Goal: Find specific page/section: Find specific page/section

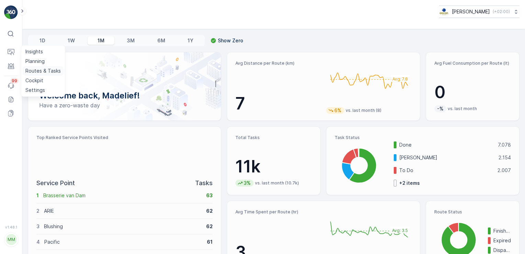
click at [36, 68] on p "Routes & Tasks" at bounding box center [42, 70] width 35 height 7
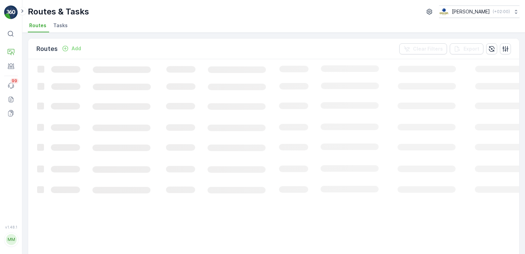
click at [58, 24] on span "Tasks" at bounding box center [60, 25] width 14 height 7
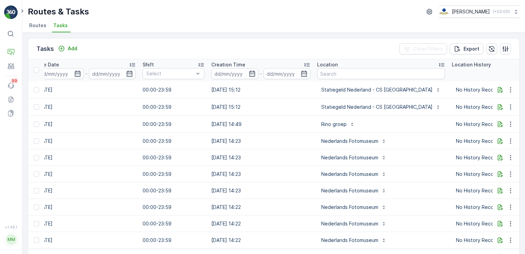
scroll to position [0, 405]
click at [338, 72] on input "text" at bounding box center [380, 73] width 128 height 11
type input "bacardi"
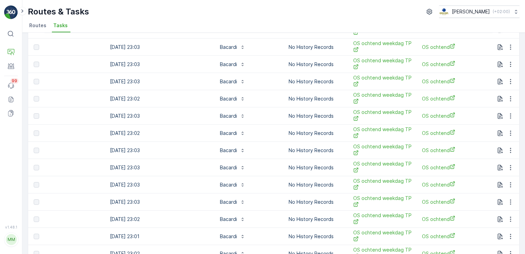
scroll to position [0, 512]
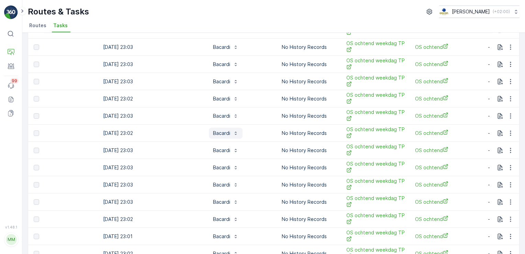
click at [213, 130] on p "Bacardi" at bounding box center [221, 133] width 17 height 7
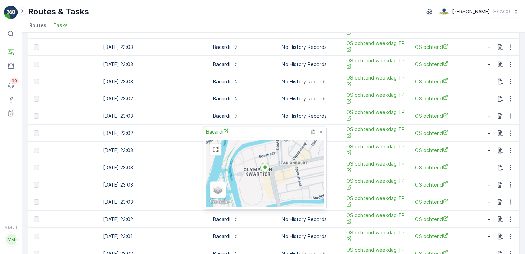
click at [265, 171] on icon at bounding box center [265, 168] width 9 height 10
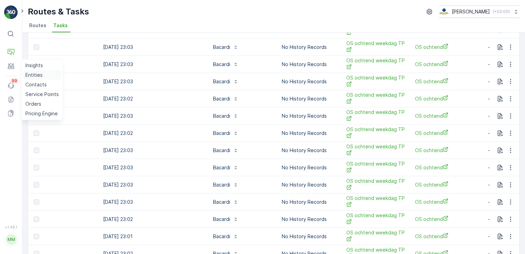
click at [39, 76] on p "Entities" at bounding box center [33, 74] width 17 height 7
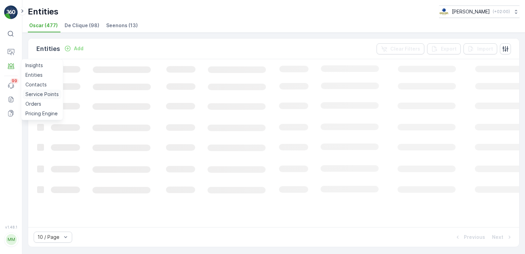
click at [38, 95] on p "Service Points" at bounding box center [41, 94] width 33 height 7
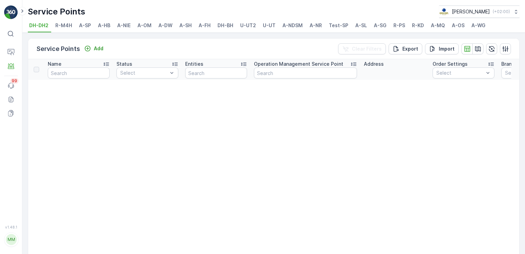
click at [461, 29] on li "A-OS" at bounding box center [459, 27] width 17 height 12
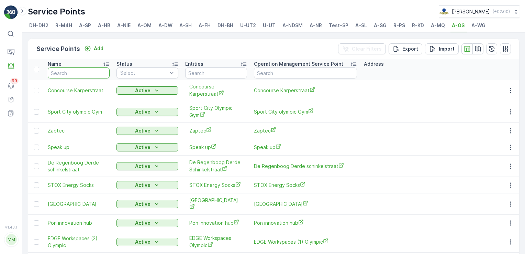
click at [57, 72] on input "text" at bounding box center [79, 72] width 62 height 11
type input "bacardi"
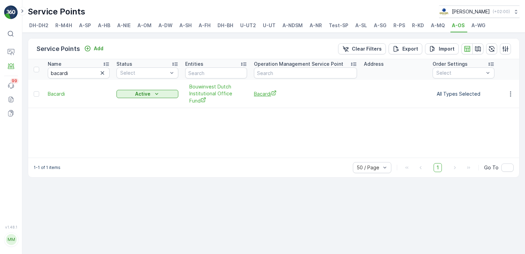
click at [267, 92] on span "Bacardi" at bounding box center [305, 93] width 103 height 7
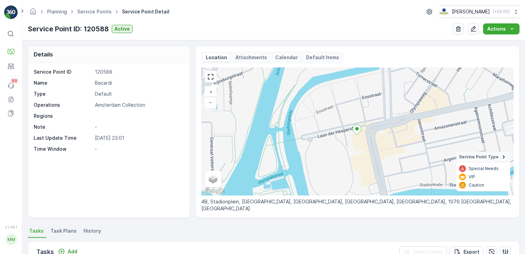
click at [275, 60] on p "Calendar" at bounding box center [286, 57] width 23 height 7
